Goal: Task Accomplishment & Management: Manage account settings

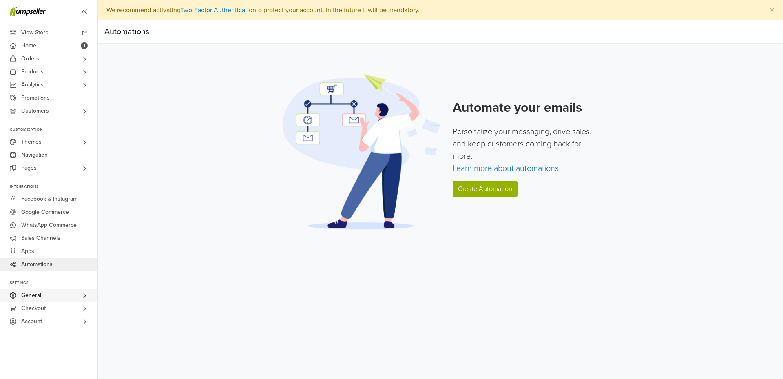
click at [54, 294] on link "General" at bounding box center [48, 295] width 97 height 13
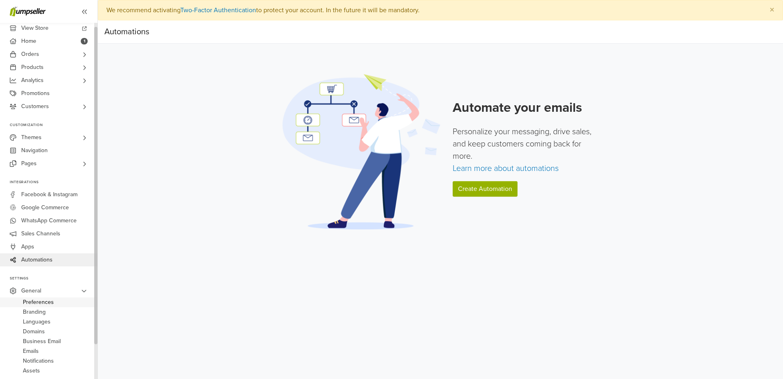
click at [57, 306] on link "Preferences" at bounding box center [48, 302] width 97 height 10
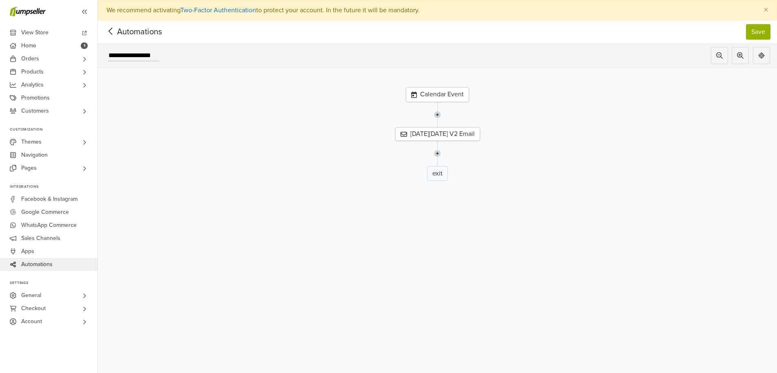
click at [115, 34] on icon at bounding box center [110, 31] width 13 height 10
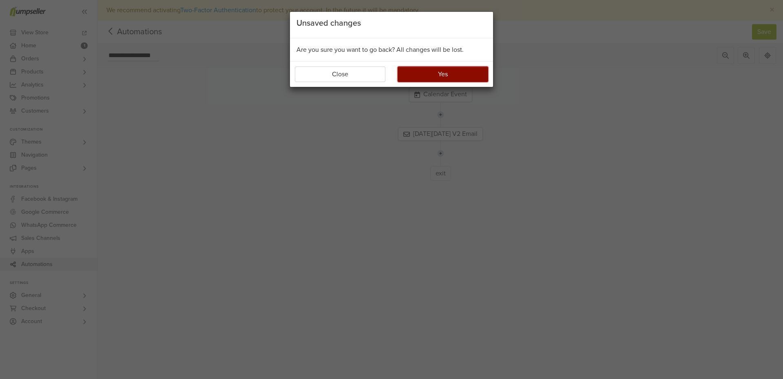
click at [412, 72] on button "Yes" at bounding box center [443, 73] width 91 height 15
